Goal: Download file/media

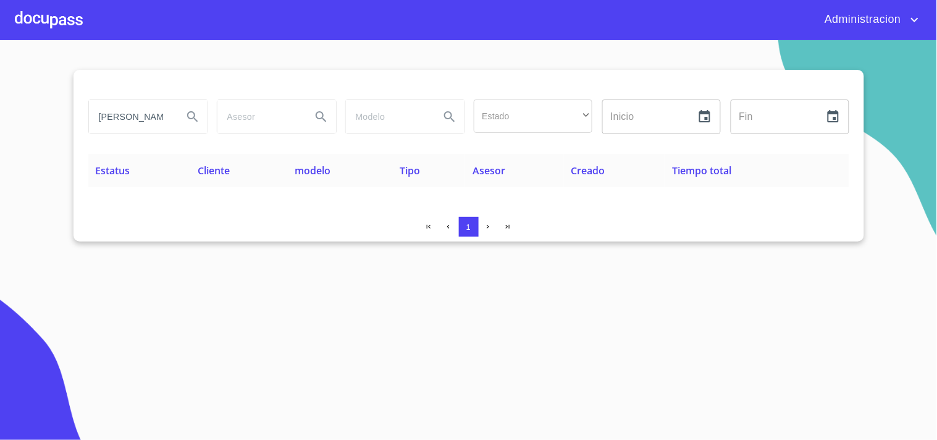
drag, startPoint x: 0, startPoint y: 0, endPoint x: 445, endPoint y: 124, distance: 462.1
click at [443, 124] on div "[PERSON_NAME] Estado ​ ​ Inicio ​ Fin ​" at bounding box center [468, 116] width 770 height 44
type input "[PERSON_NAME]"
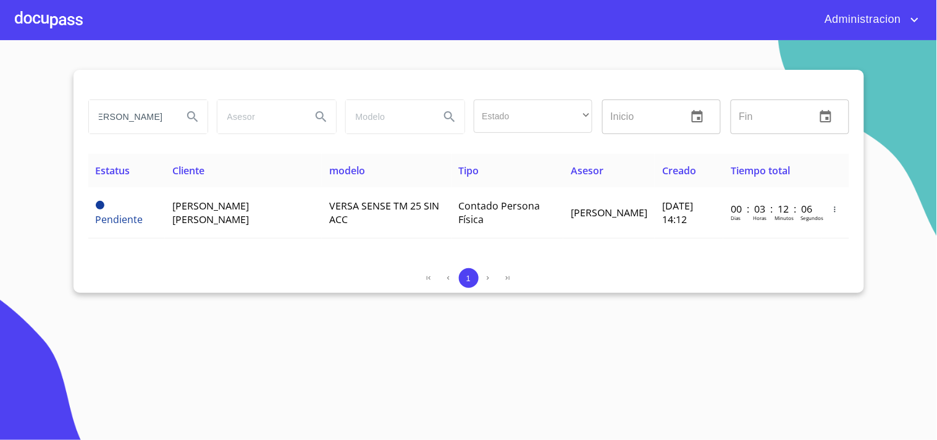
scroll to position [0, 0]
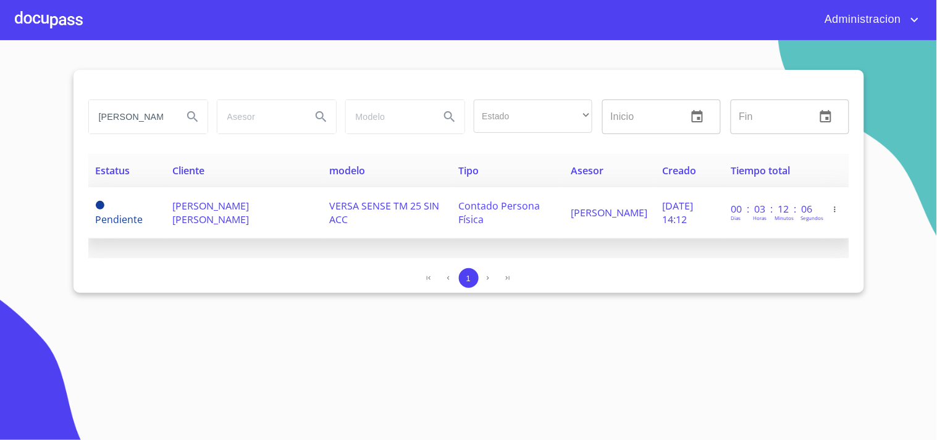
click at [235, 204] on span "[PERSON_NAME] [PERSON_NAME]" at bounding box center [210, 212] width 77 height 27
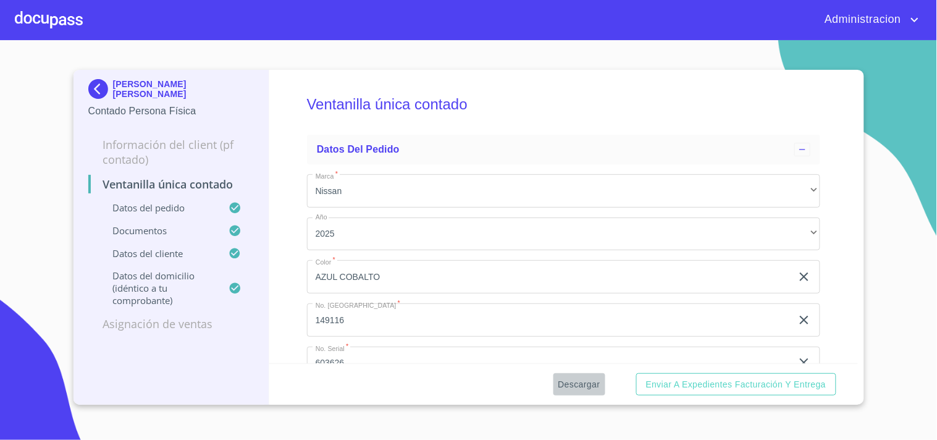
click at [572, 379] on span "Descargar" at bounding box center [579, 384] width 42 height 15
click at [564, 383] on span "Descargar" at bounding box center [579, 384] width 42 height 15
